Goal: Transaction & Acquisition: Purchase product/service

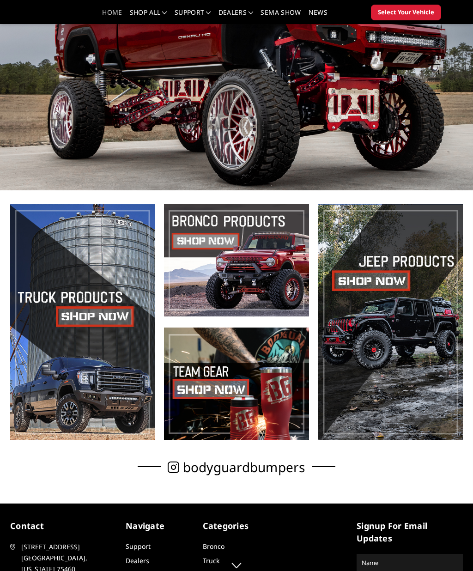
scroll to position [84, 0]
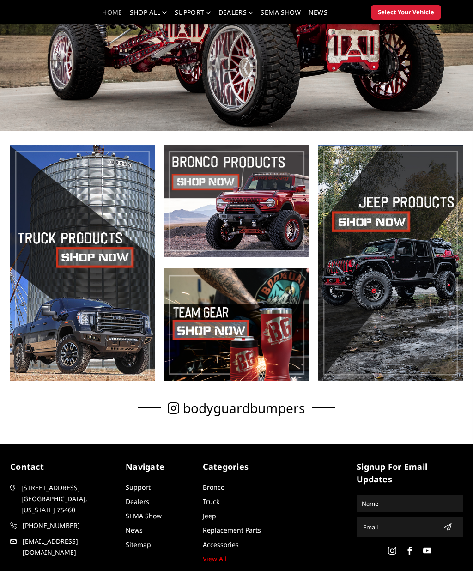
click at [74, 262] on span at bounding box center [82, 263] width 145 height 236
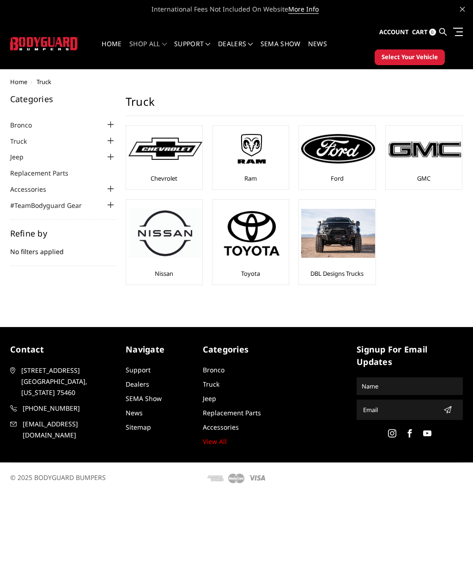
click at [421, 164] on div at bounding box center [425, 149] width 74 height 42
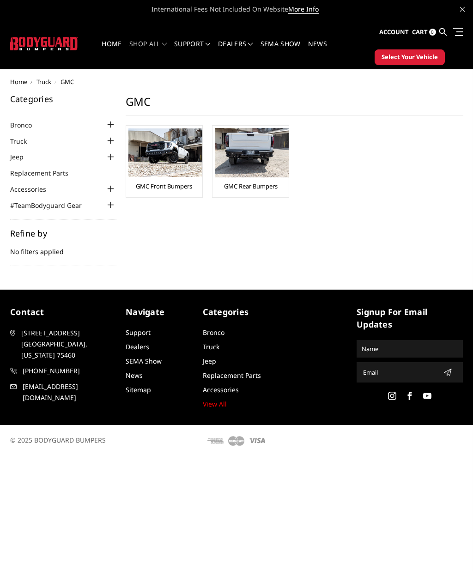
click at [173, 162] on img at bounding box center [165, 152] width 74 height 49
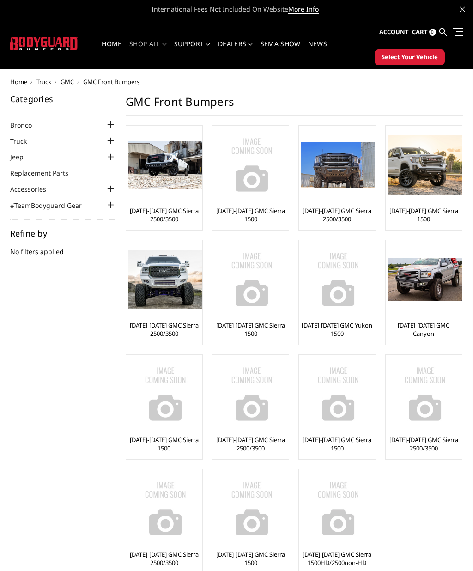
click at [245, 215] on link "[DATE]-[DATE] GMC Sierra 1500" at bounding box center [251, 214] width 72 height 17
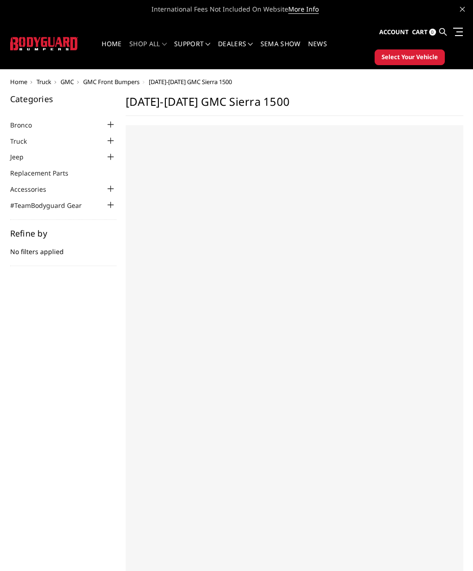
select select "US"
